Goal: Find specific page/section: Find specific page/section

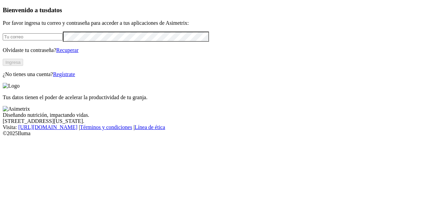
type input "[PERSON_NAME][EMAIL_ADDRESS][DOMAIN_NAME]"
click at [23, 66] on button "Ingresa" at bounding box center [13, 62] width 20 height 7
